Goal: Information Seeking & Learning: Learn about a topic

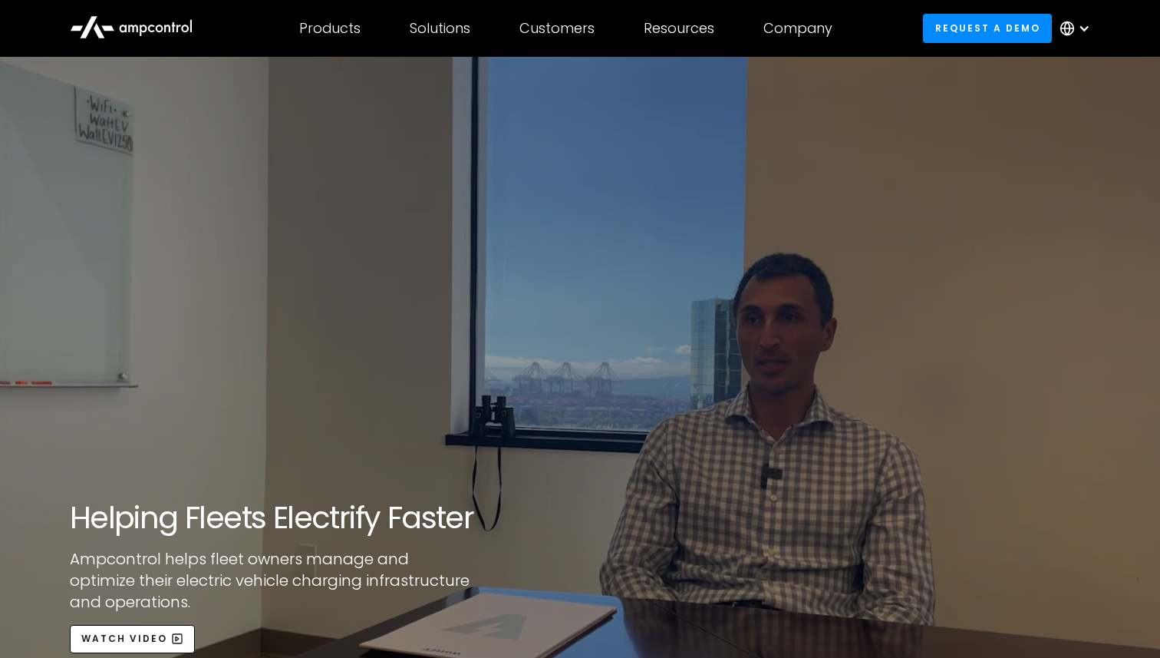
click at [139, 24] on icon at bounding box center [131, 26] width 123 height 37
